Goal: Find specific page/section: Find specific page/section

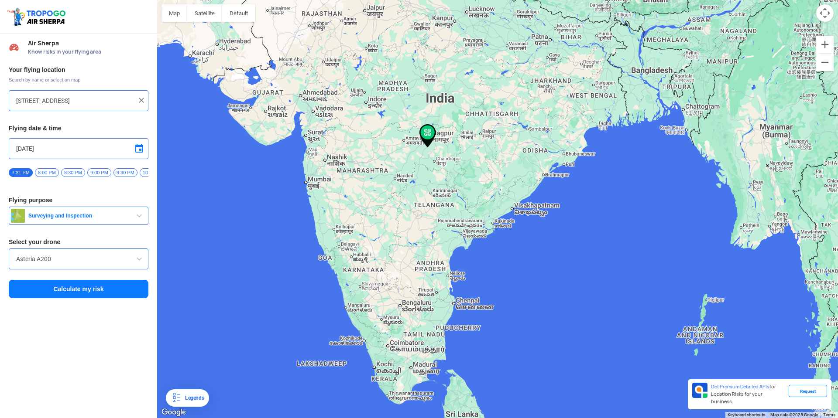
drag, startPoint x: 497, startPoint y: 327, endPoint x: 481, endPoint y: 195, distance: 132.7
click at [481, 195] on div at bounding box center [497, 209] width 681 height 418
drag, startPoint x: 530, startPoint y: 306, endPoint x: 526, endPoint y: 215, distance: 91.3
click at [526, 215] on div at bounding box center [497, 209] width 681 height 418
drag, startPoint x: 531, startPoint y: 260, endPoint x: 582, endPoint y: 243, distance: 53.1
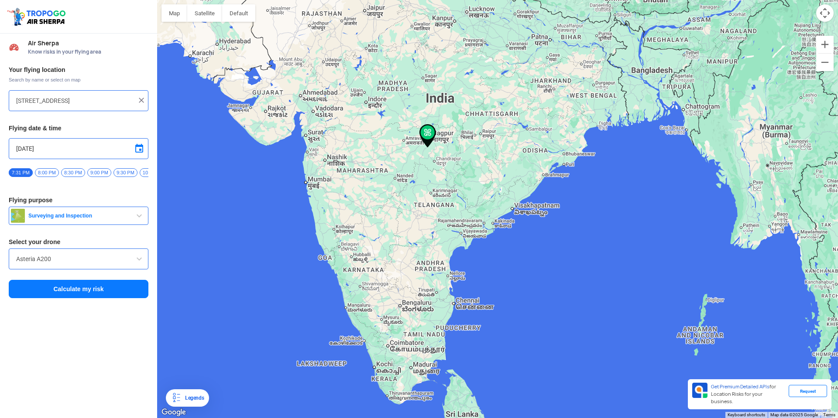
click at [582, 243] on div at bounding box center [497, 209] width 681 height 418
drag, startPoint x: 572, startPoint y: 253, endPoint x: 548, endPoint y: 156, distance: 100.2
click at [548, 156] on div at bounding box center [497, 209] width 681 height 418
drag, startPoint x: 438, startPoint y: 193, endPoint x: 453, endPoint y: 28, distance: 165.6
click at [453, 28] on div at bounding box center [497, 209] width 681 height 418
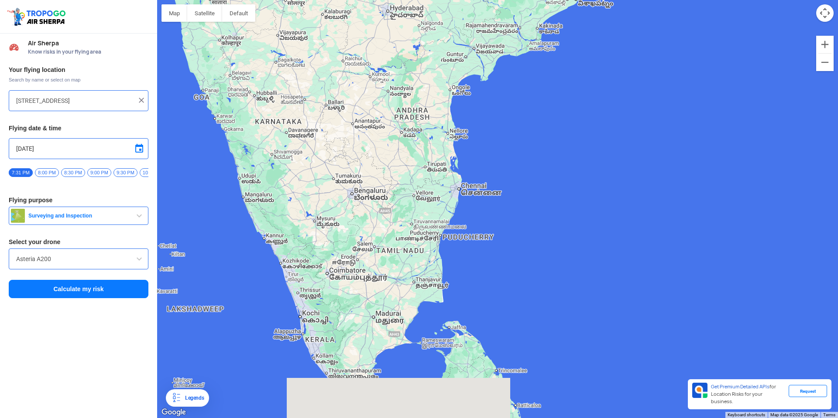
drag, startPoint x: 417, startPoint y: 301, endPoint x: 391, endPoint y: 57, distance: 245.7
click at [391, 57] on div at bounding box center [497, 209] width 681 height 418
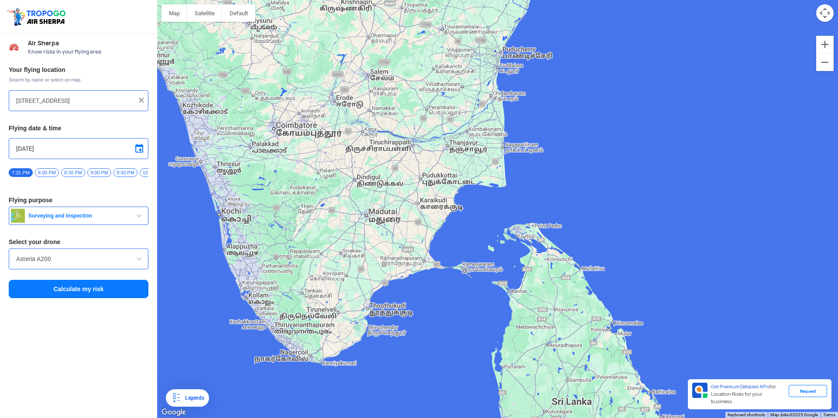
drag, startPoint x: 361, startPoint y: 267, endPoint x: 355, endPoint y: 16, distance: 251.8
click at [355, 16] on div at bounding box center [497, 209] width 681 height 418
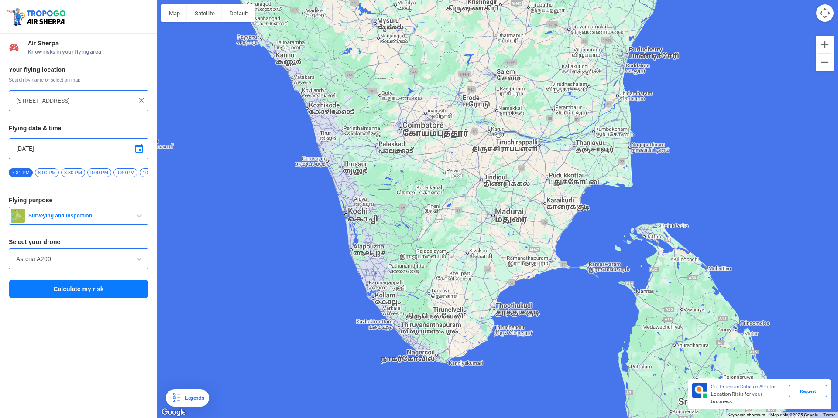
drag, startPoint x: 396, startPoint y: 244, endPoint x: 523, endPoint y: 182, distance: 141.1
click at [523, 182] on div at bounding box center [497, 209] width 681 height 418
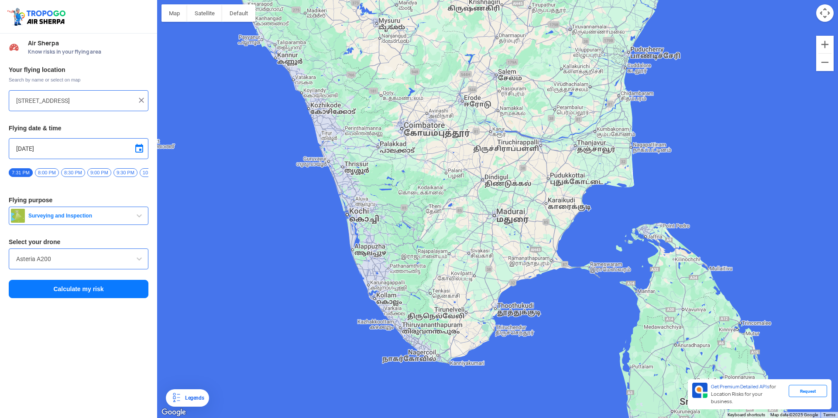
click at [483, 186] on div at bounding box center [497, 209] width 681 height 418
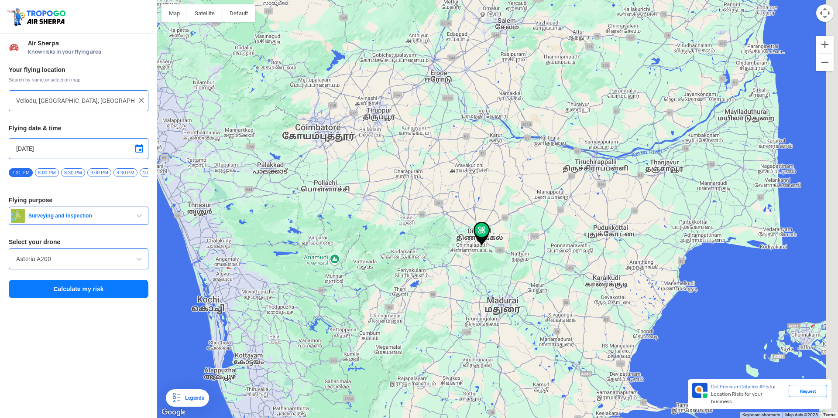
drag, startPoint x: 498, startPoint y: 230, endPoint x: 414, endPoint y: -1, distance: 246.6
click at [414, 0] on html "Location Risk Score Air Sherpa Know risks in your flying area Your flying locat…" at bounding box center [419, 209] width 838 height 418
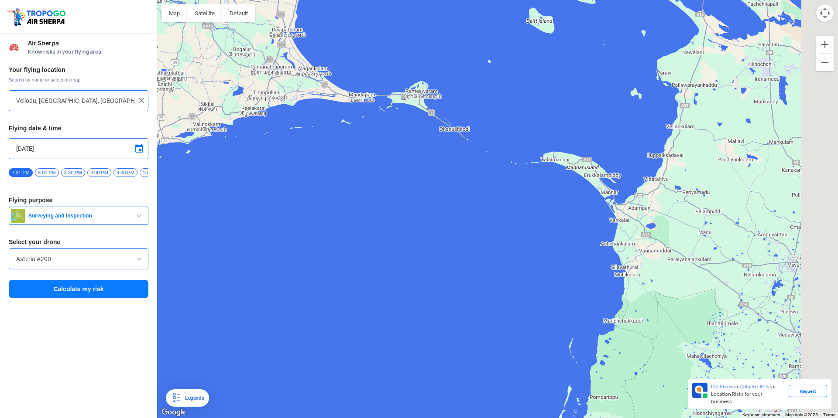
drag, startPoint x: 537, startPoint y: 155, endPoint x: 399, endPoint y: 155, distance: 137.4
click at [399, 155] on div at bounding box center [497, 209] width 681 height 418
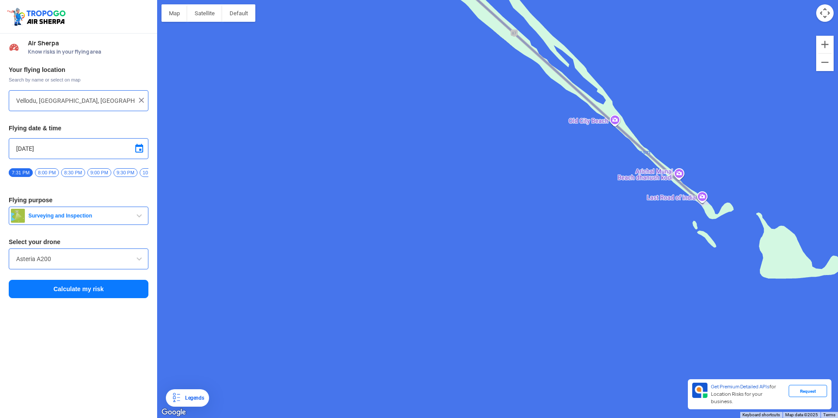
click at [568, 83] on div at bounding box center [497, 209] width 681 height 418
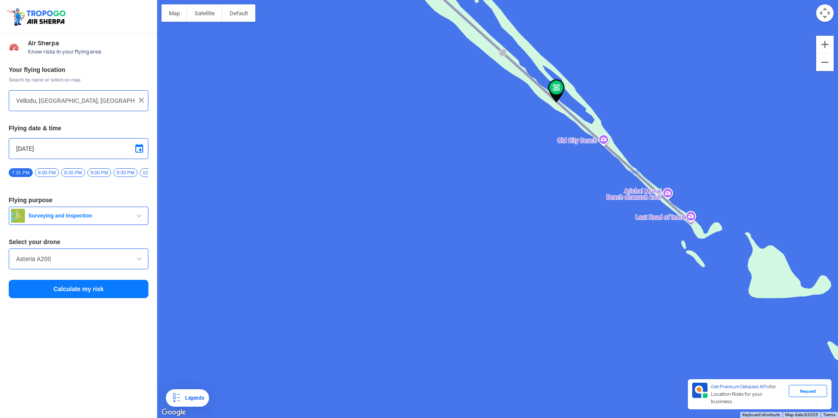
type input "Dhanushkodi, [GEOGRAPHIC_DATA], [GEOGRAPHIC_DATA]"
